Goal: Information Seeking & Learning: Learn about a topic

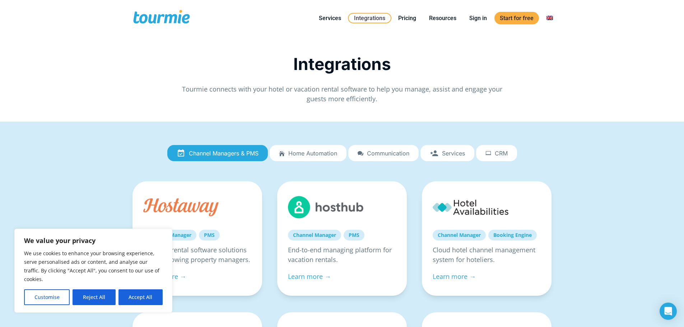
click at [310, 156] on span "Home automation" at bounding box center [312, 153] width 49 height 6
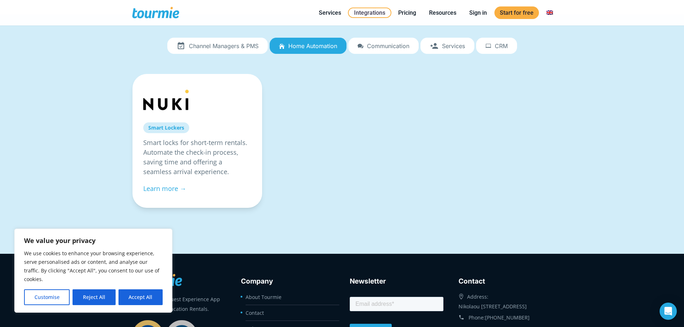
scroll to position [72, 0]
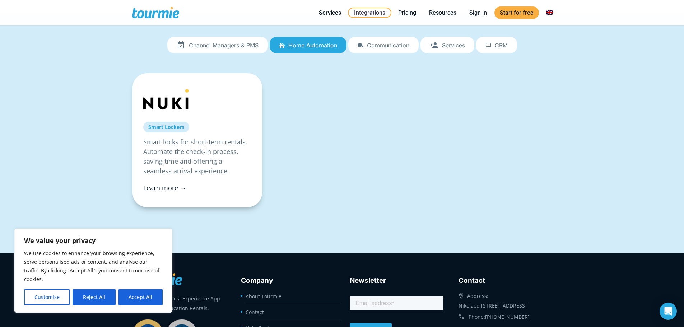
click at [160, 187] on link "Learn more →" at bounding box center [164, 188] width 43 height 9
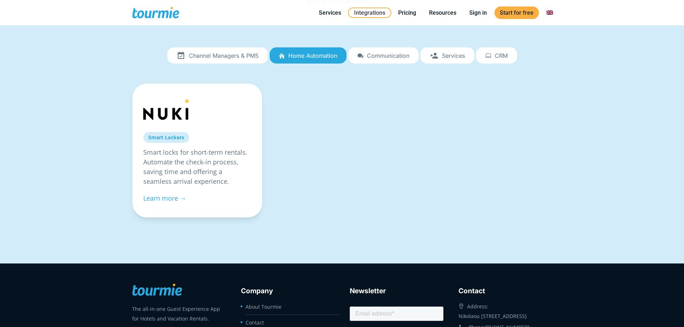
scroll to position [72, 0]
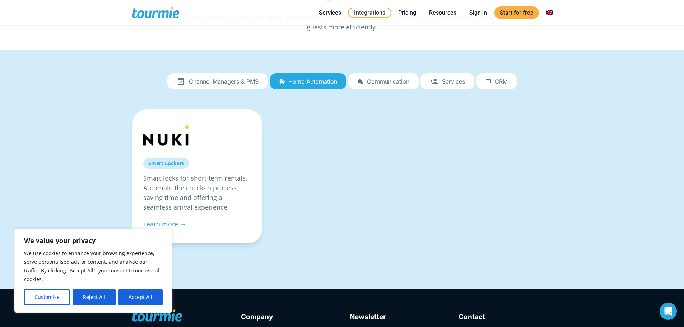
click at [458, 84] on span "Services" at bounding box center [453, 81] width 23 height 6
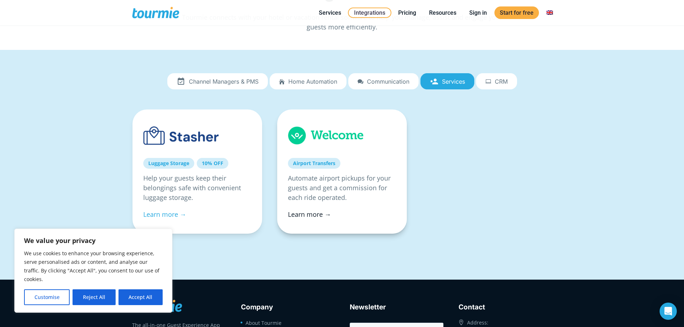
click at [308, 216] on link "Learn more →" at bounding box center [309, 214] width 43 height 9
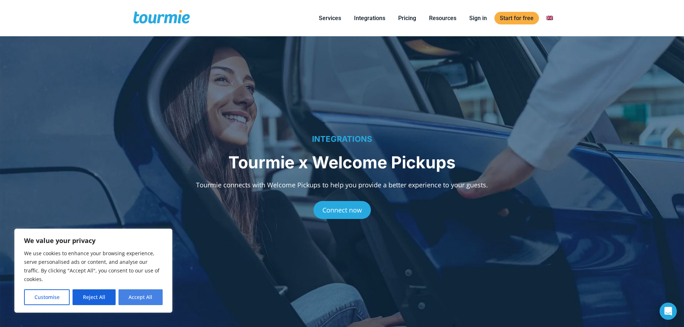
click at [144, 300] on button "Accept All" at bounding box center [141, 298] width 44 height 16
checkbox input "true"
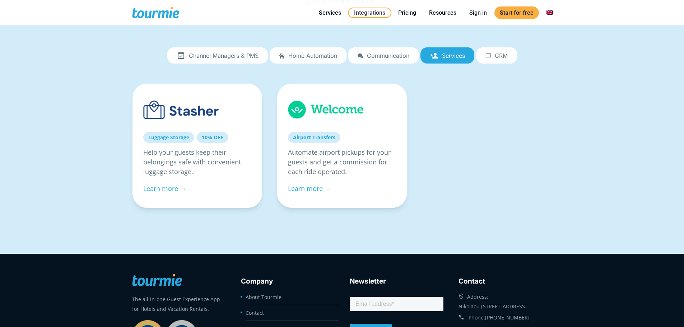
scroll to position [72, 0]
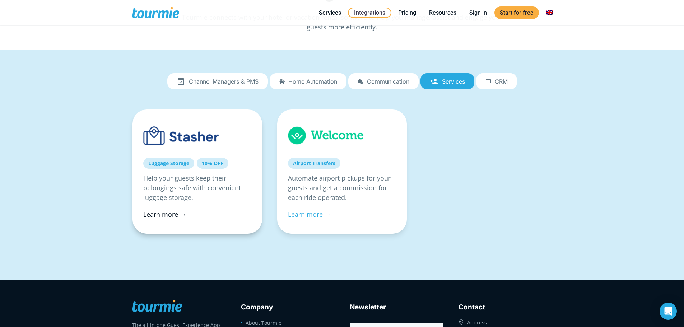
click at [160, 215] on link "Learn more →" at bounding box center [164, 214] width 43 height 9
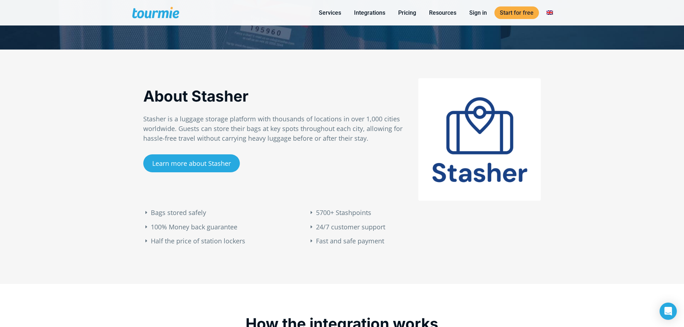
scroll to position [278, 0]
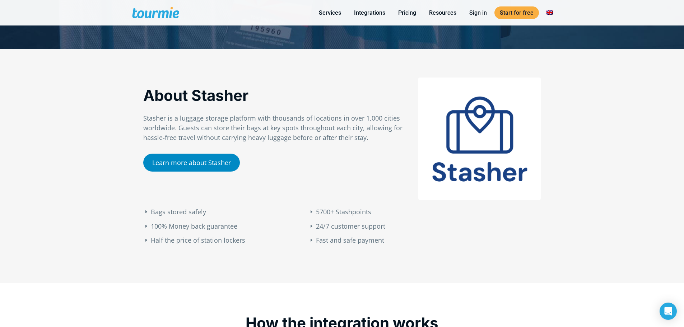
click at [180, 161] on link "Learn more about Stasher" at bounding box center [191, 163] width 97 height 18
